Goal: Task Accomplishment & Management: Manage account settings

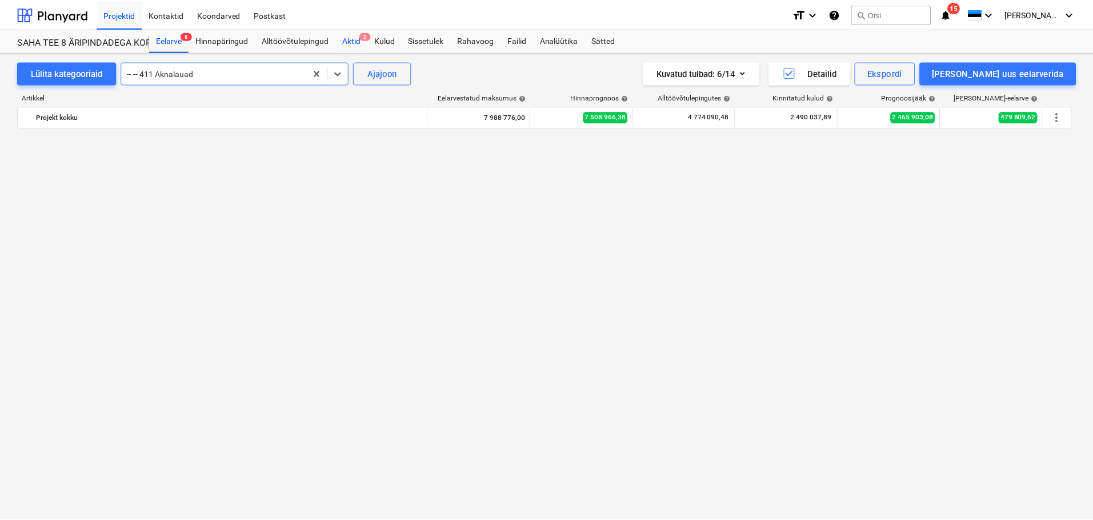
scroll to position [1291, 0]
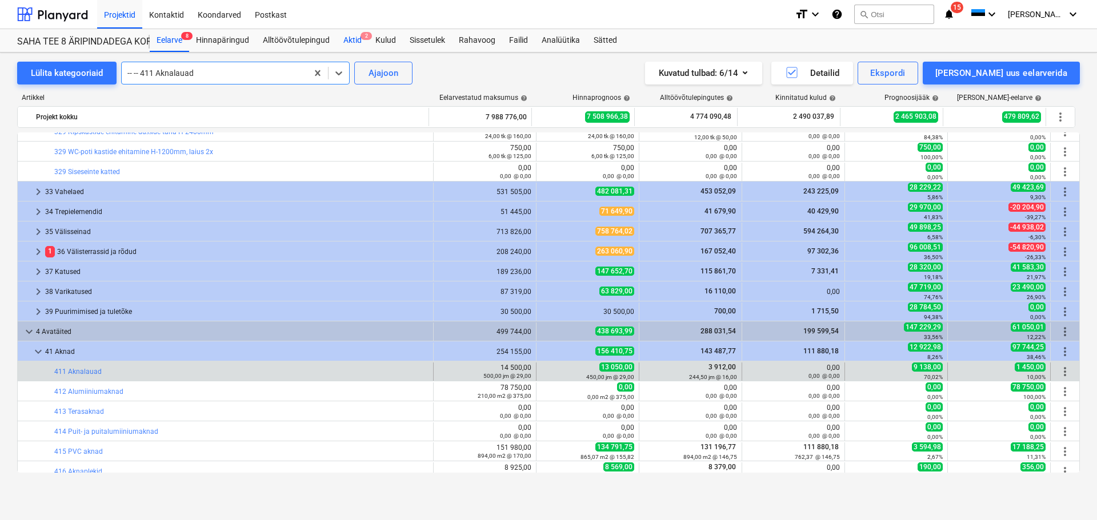
click at [350, 39] on div "Aktid 2" at bounding box center [352, 40] width 32 height 23
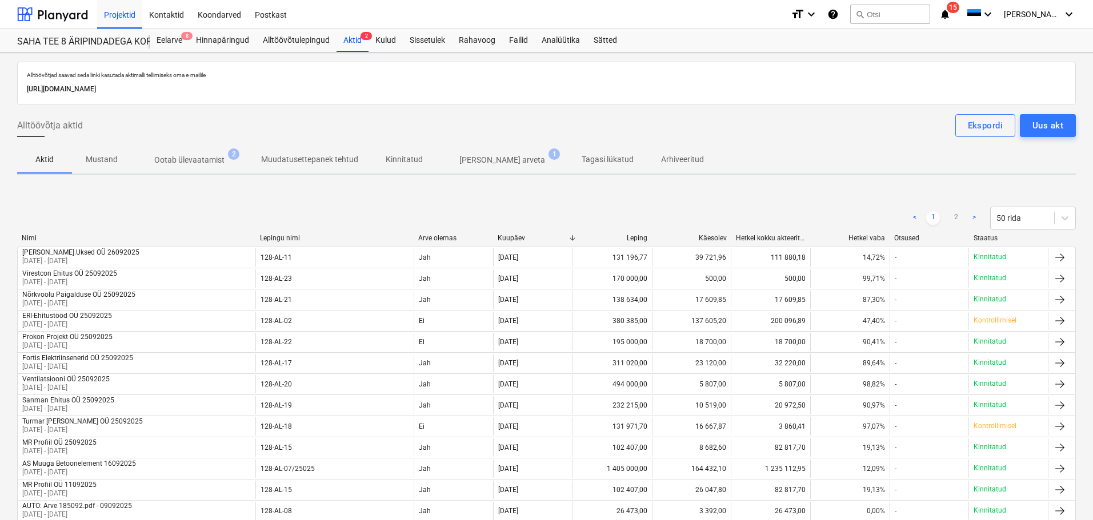
click at [206, 162] on p "Ootab ülevaatamist" at bounding box center [189, 160] width 70 height 12
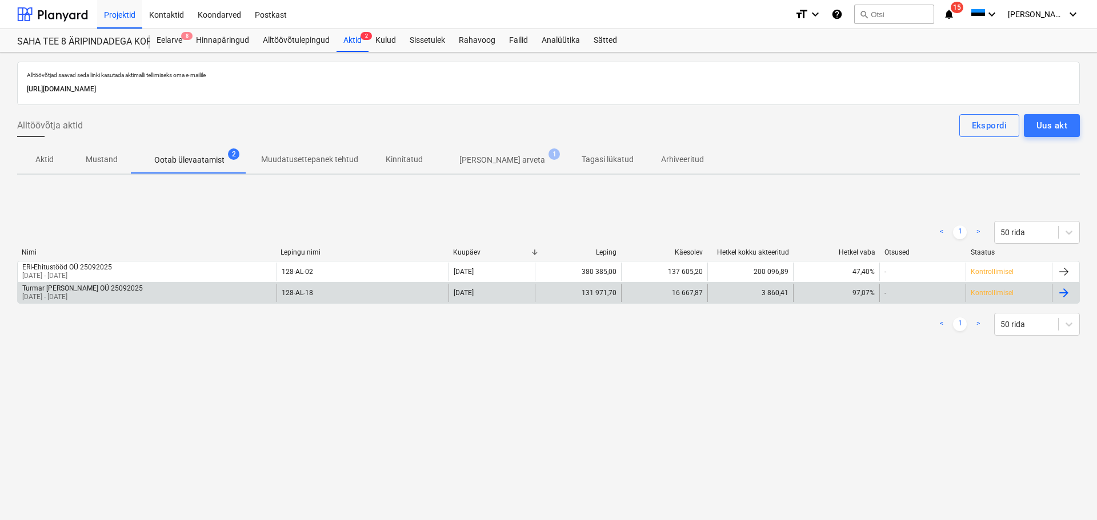
click at [69, 296] on p "[DATE] - [DATE]" at bounding box center [82, 298] width 121 height 10
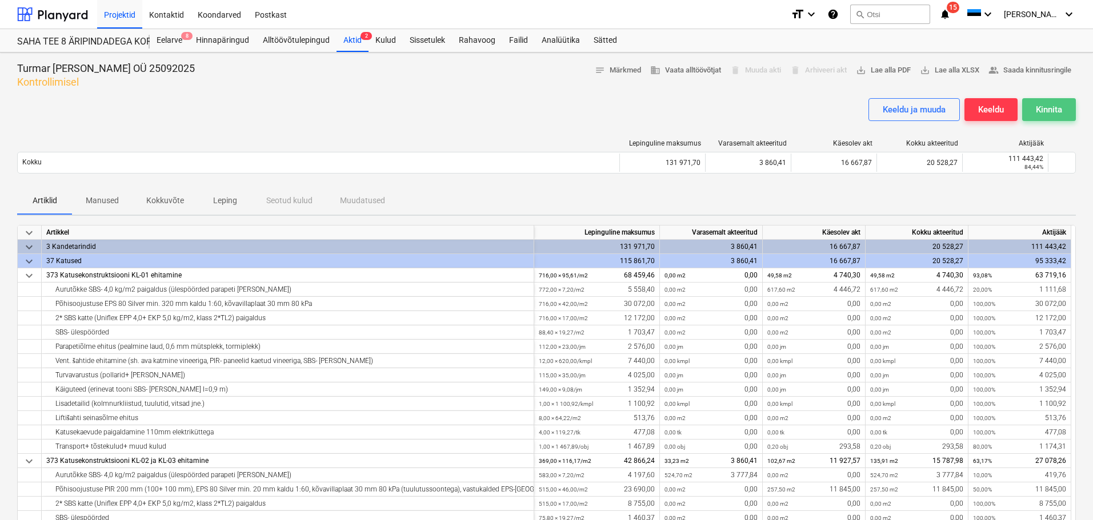
click at [1053, 105] on div "Kinnita" at bounding box center [1049, 109] width 26 height 15
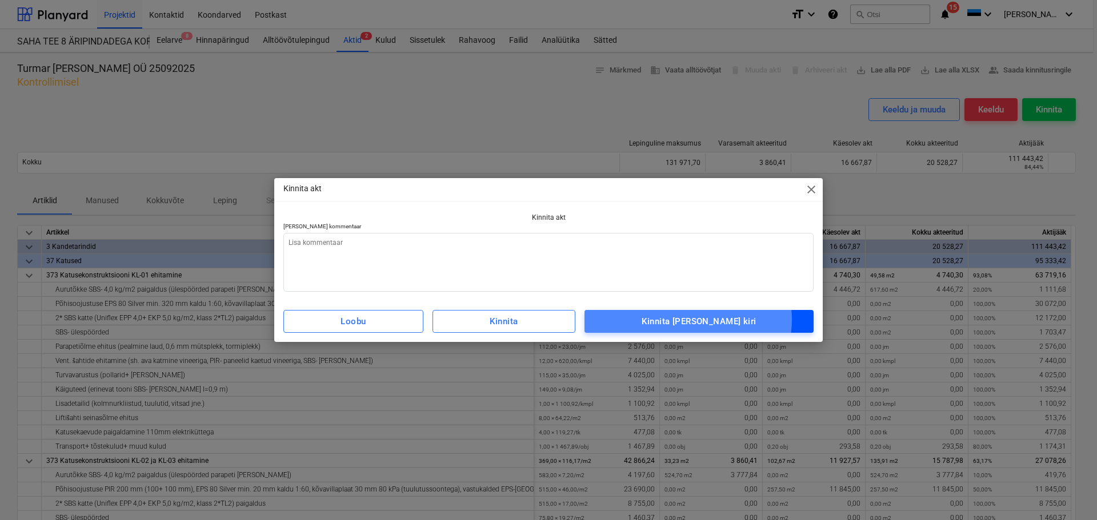
click at [707, 321] on div "Kinnita [PERSON_NAME] kiri" at bounding box center [699, 321] width 114 height 15
type textarea "x"
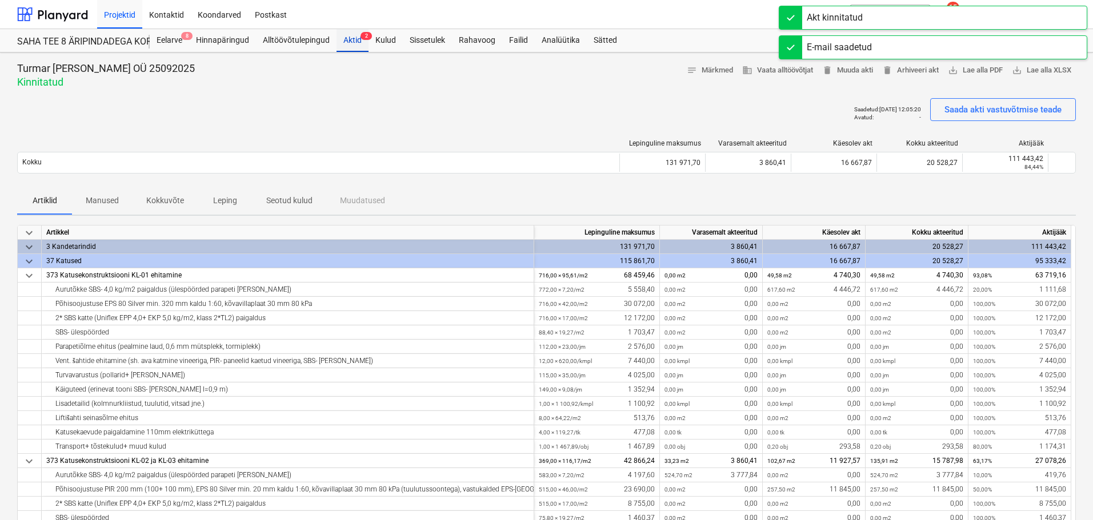
click at [349, 36] on div "Aktid 2" at bounding box center [352, 40] width 32 height 23
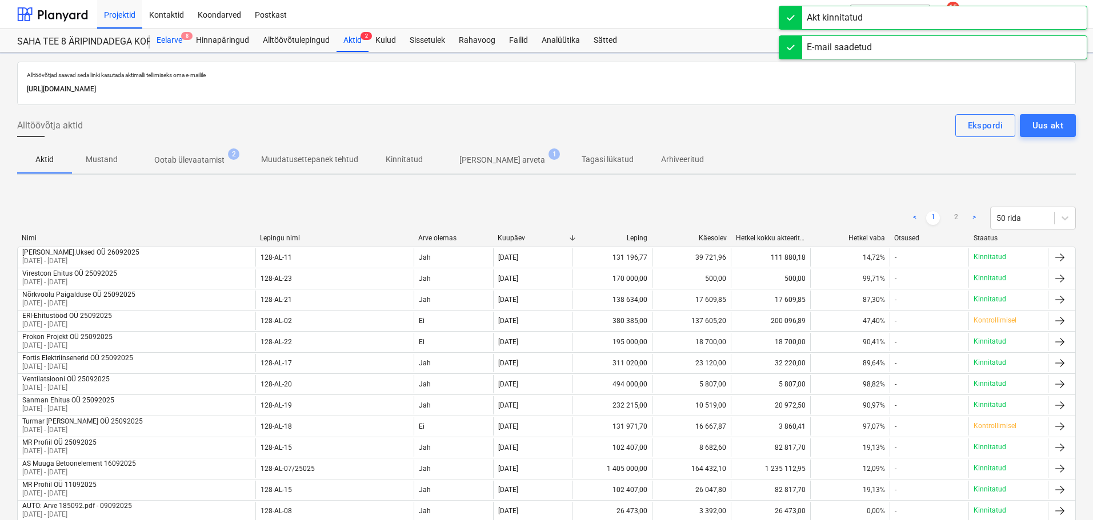
click at [169, 43] on div "Eelarve 8" at bounding box center [169, 40] width 39 height 23
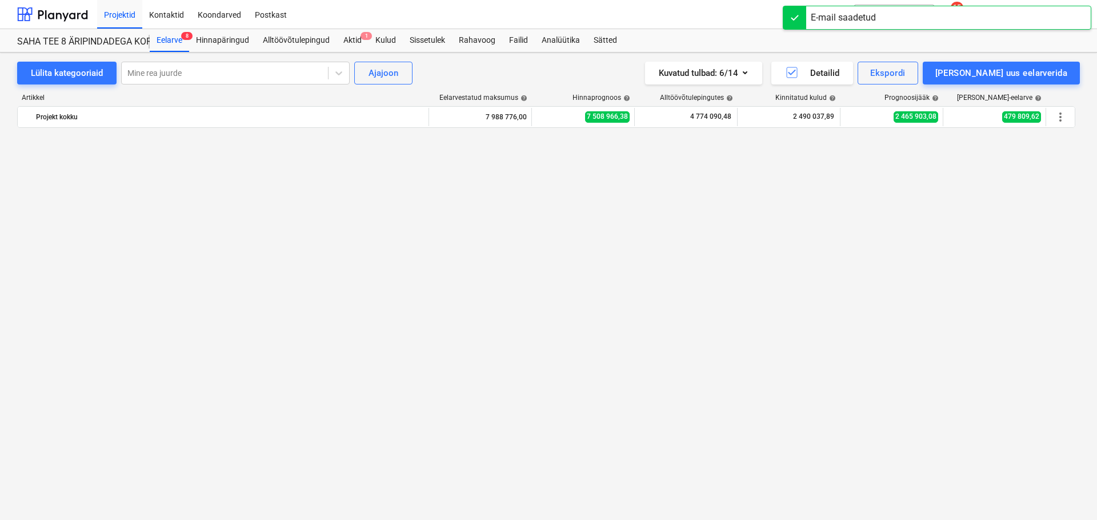
scroll to position [1291, 0]
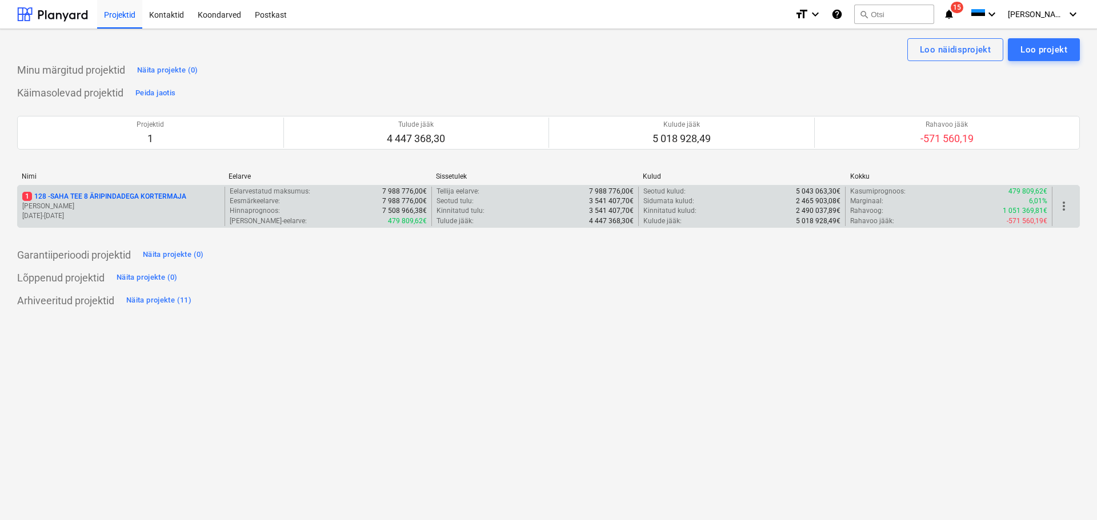
click at [151, 197] on p "1 128 - SAHA TEE 8 ÄRIPINDADEGA KORTERMAJA" at bounding box center [104, 197] width 164 height 10
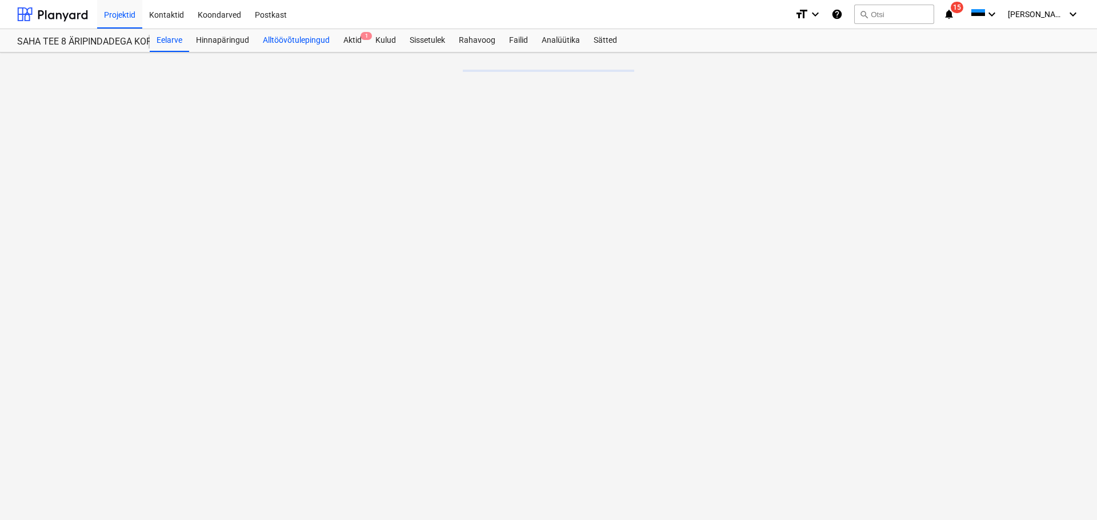
click at [291, 39] on div "Alltöövõtulepingud" at bounding box center [296, 40] width 81 height 23
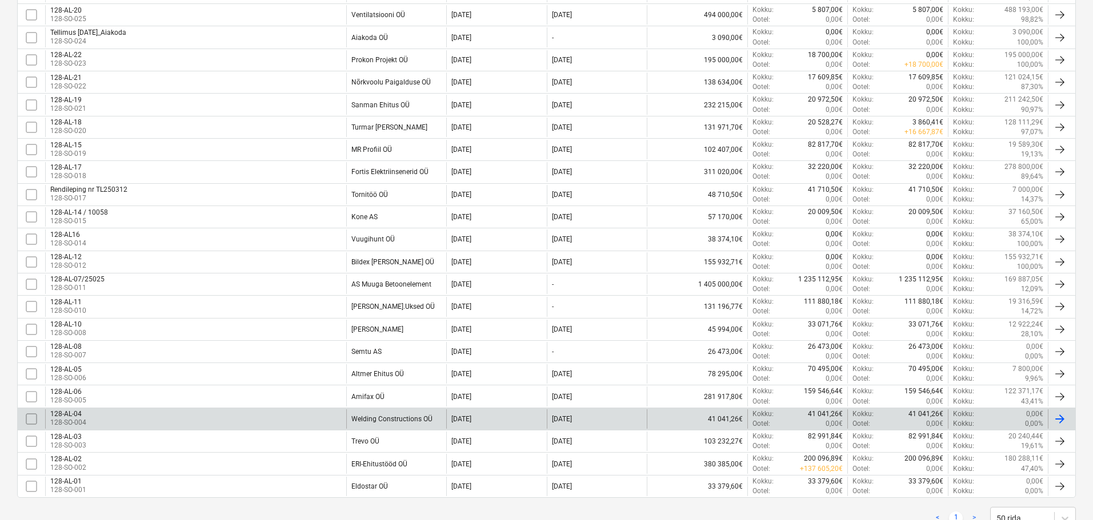
scroll to position [442, 0]
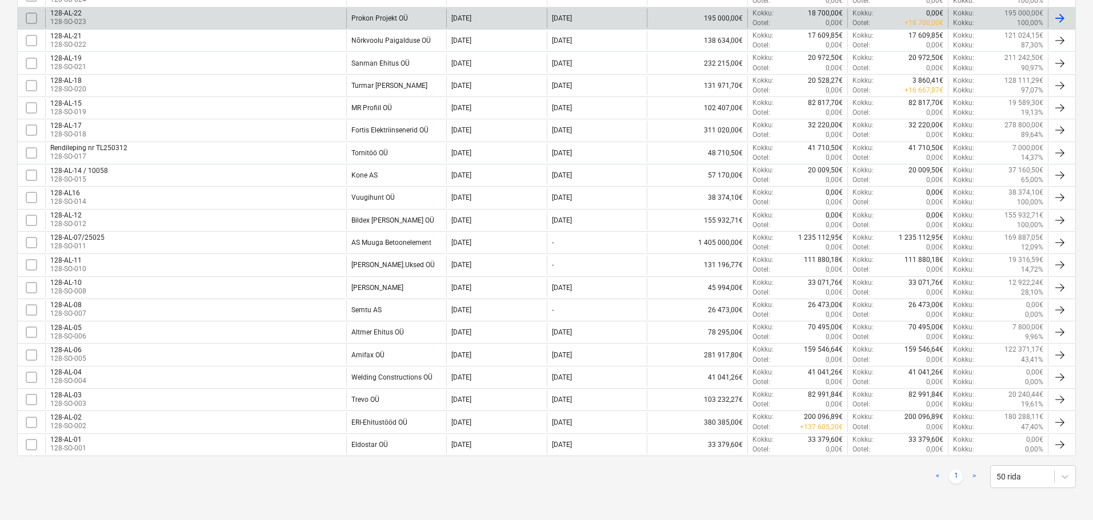
click at [266, 18] on div "128-AL-22 128-SO-023" at bounding box center [195, 18] width 301 height 19
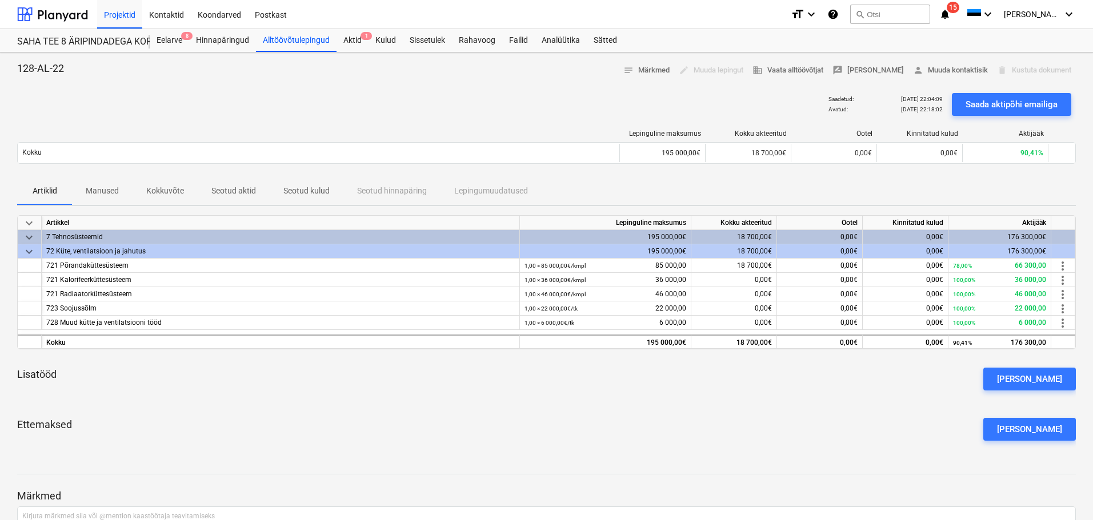
click at [88, 193] on p "Manused" at bounding box center [102, 191] width 33 height 12
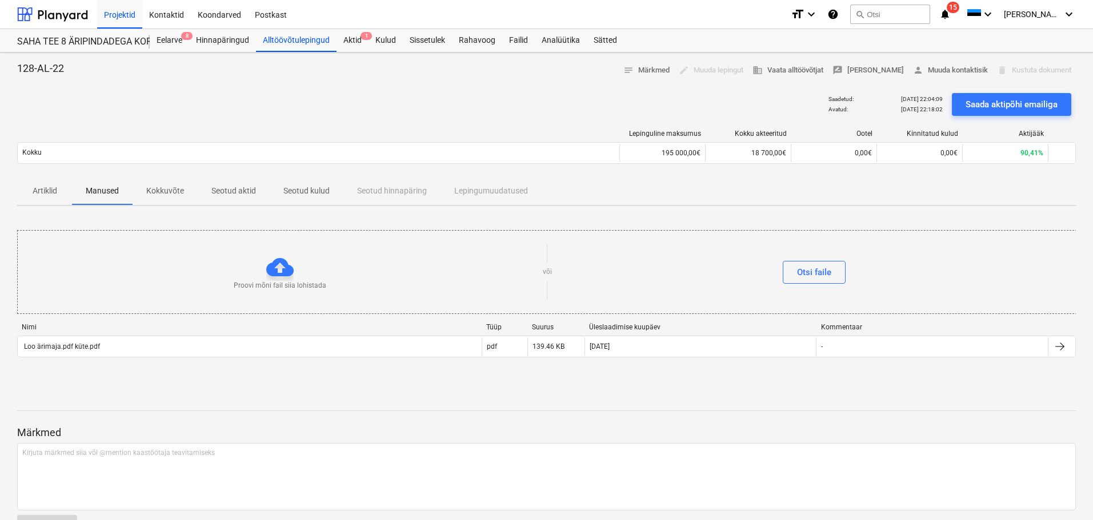
click at [159, 190] on p "Kokkuvõte" at bounding box center [165, 191] width 38 height 12
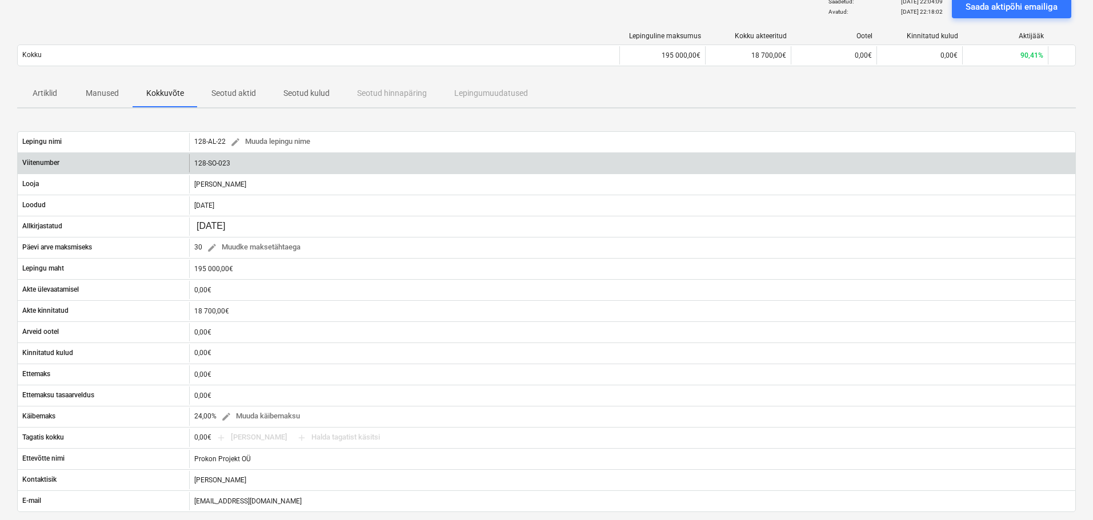
scroll to position [114, 0]
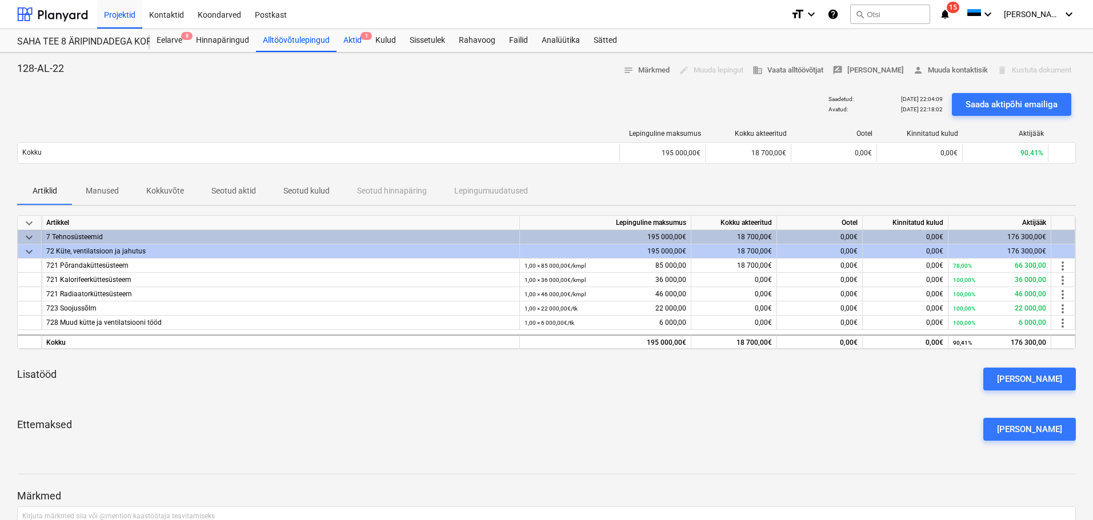
click at [338, 46] on div "Aktid 1" at bounding box center [352, 40] width 32 height 23
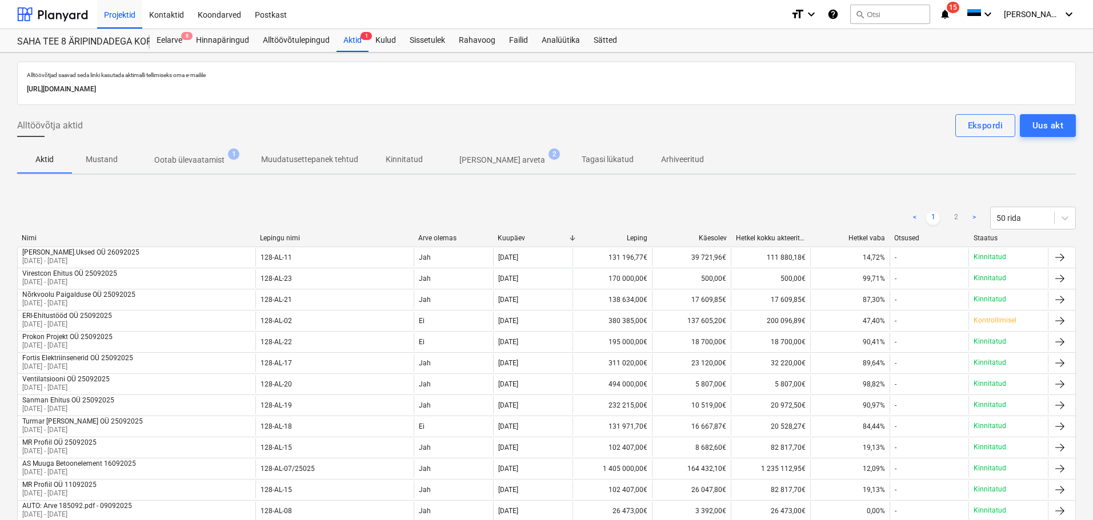
drag, startPoint x: 169, startPoint y: 43, endPoint x: 167, endPoint y: 52, distance: 9.4
click at [169, 43] on div "Eelarve 8" at bounding box center [169, 40] width 39 height 23
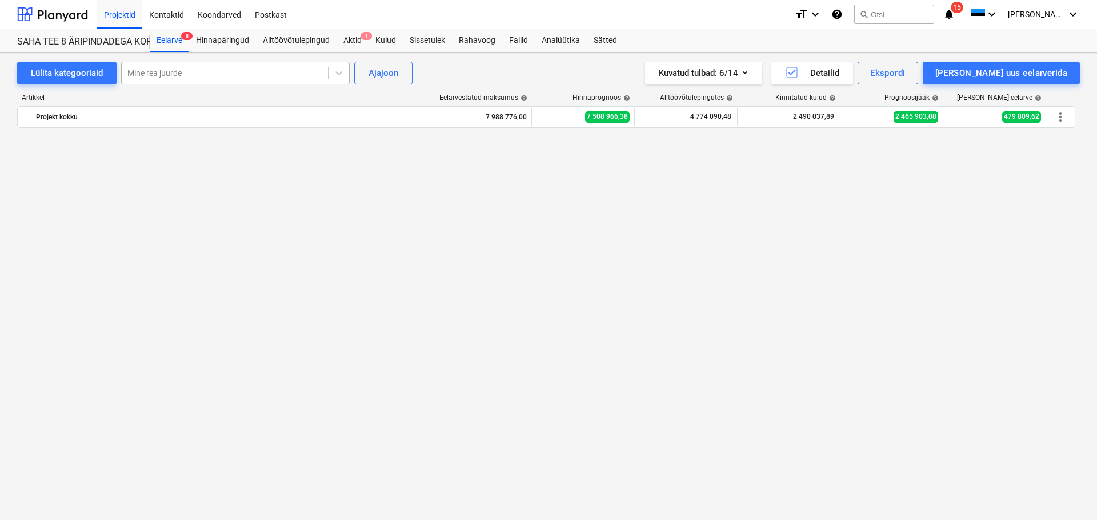
scroll to position [1291, 0]
